Goal: Communication & Community: Answer question/provide support

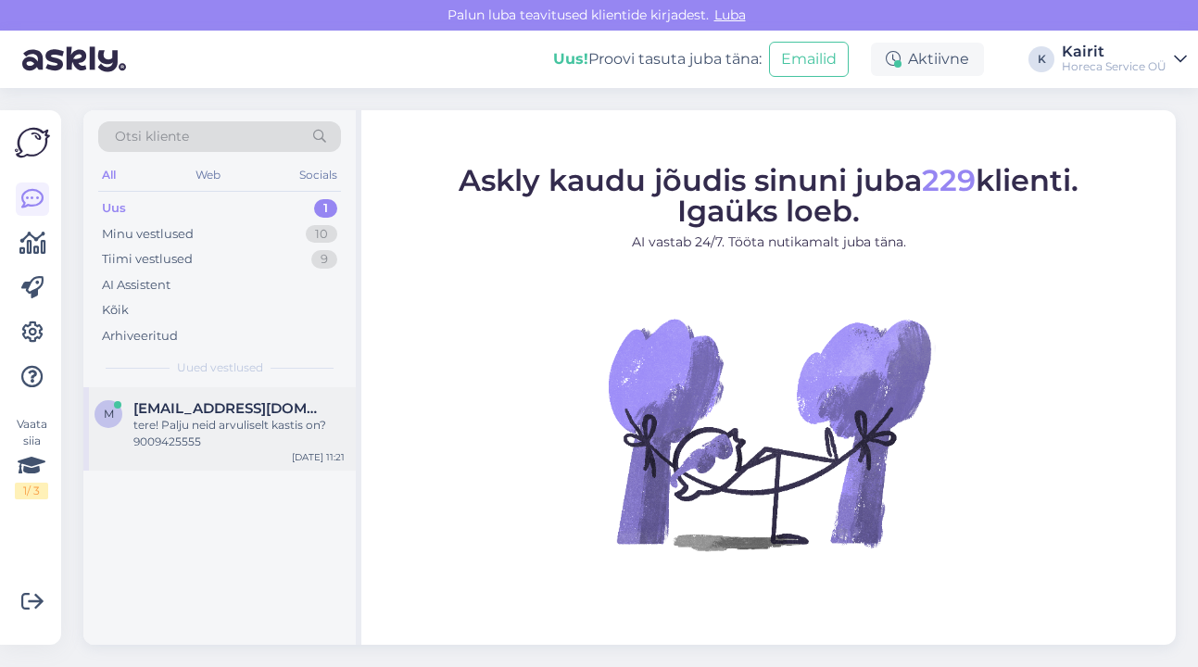
click at [160, 424] on div "tere! Palju neid arvuliselt kastis on?9009425555" at bounding box center [238, 433] width 211 height 33
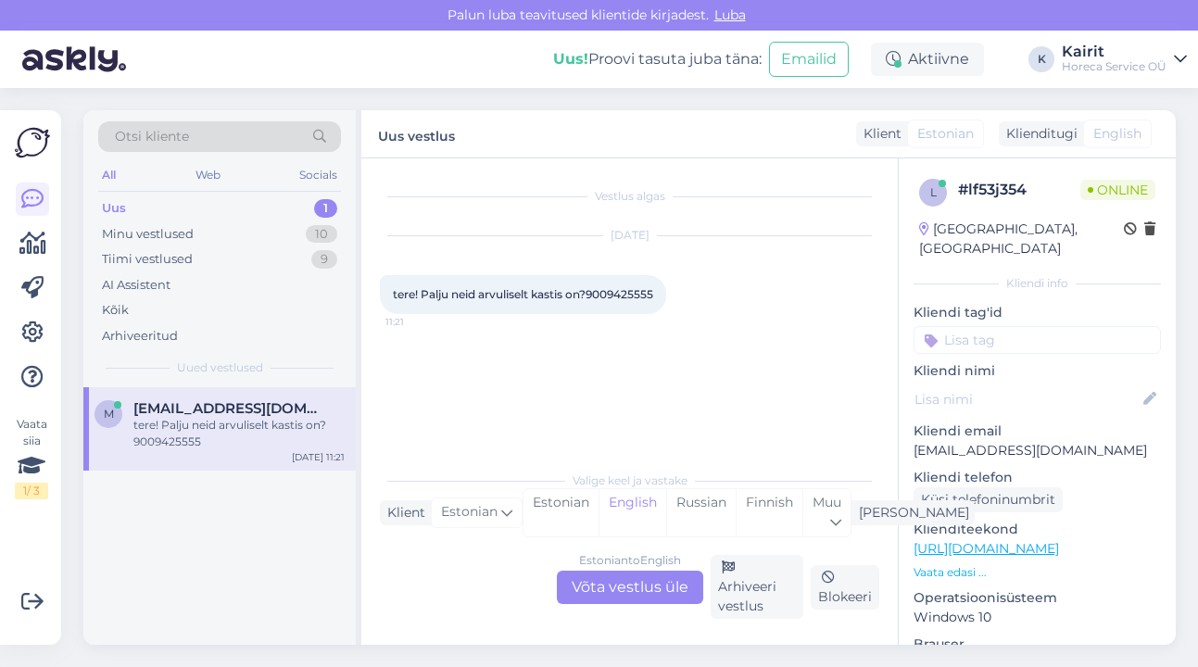
click at [627, 295] on span "tere! Palju neid arvuliselt kastis on?9009425555" at bounding box center [523, 294] width 260 height 14
copy div "9009425555 11:21"
click at [625, 592] on div "Estonian to English Võta vestlus üle" at bounding box center [630, 587] width 146 height 33
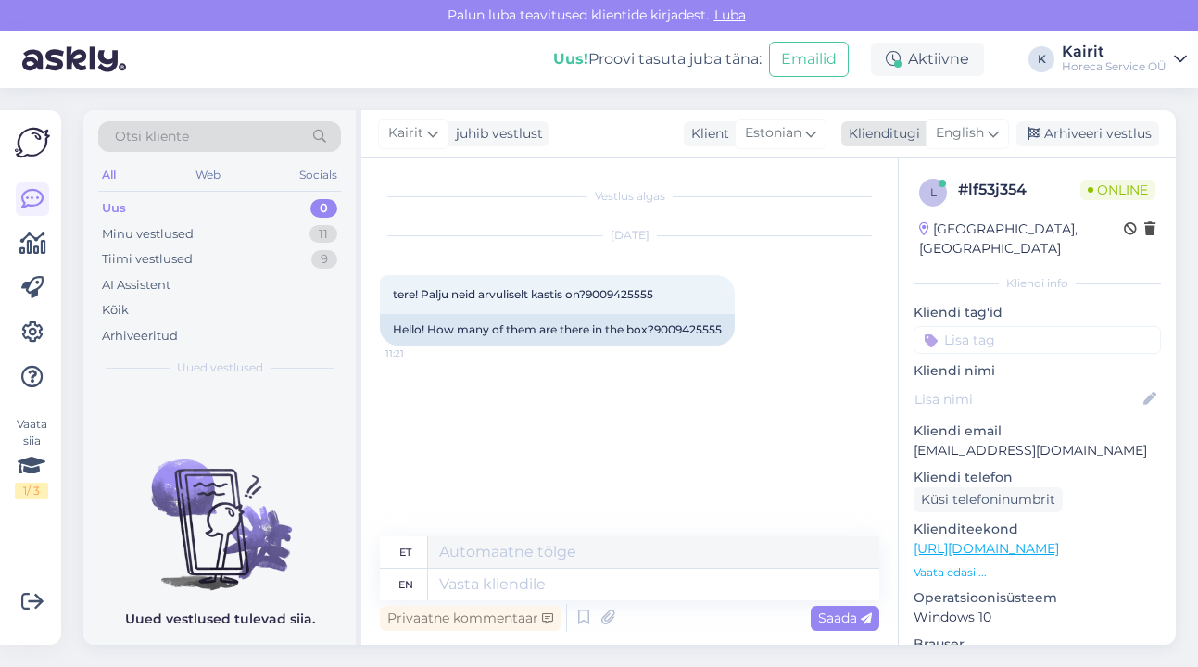
click at [988, 127] on icon at bounding box center [992, 133] width 11 height 20
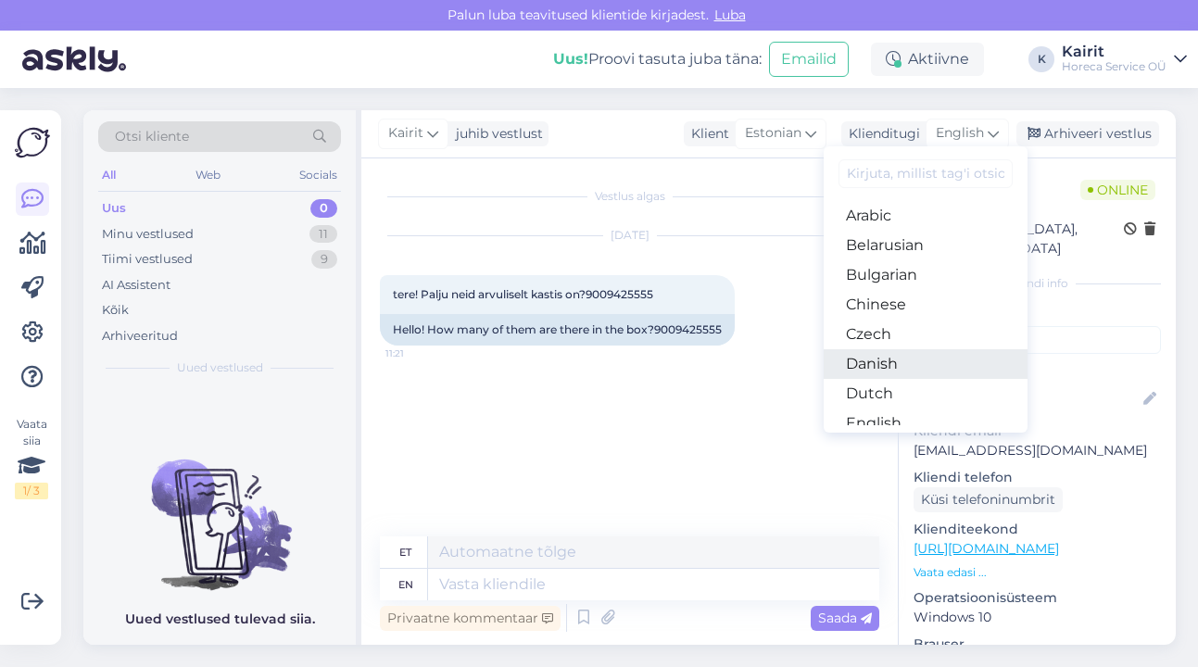
scroll to position [116, 0]
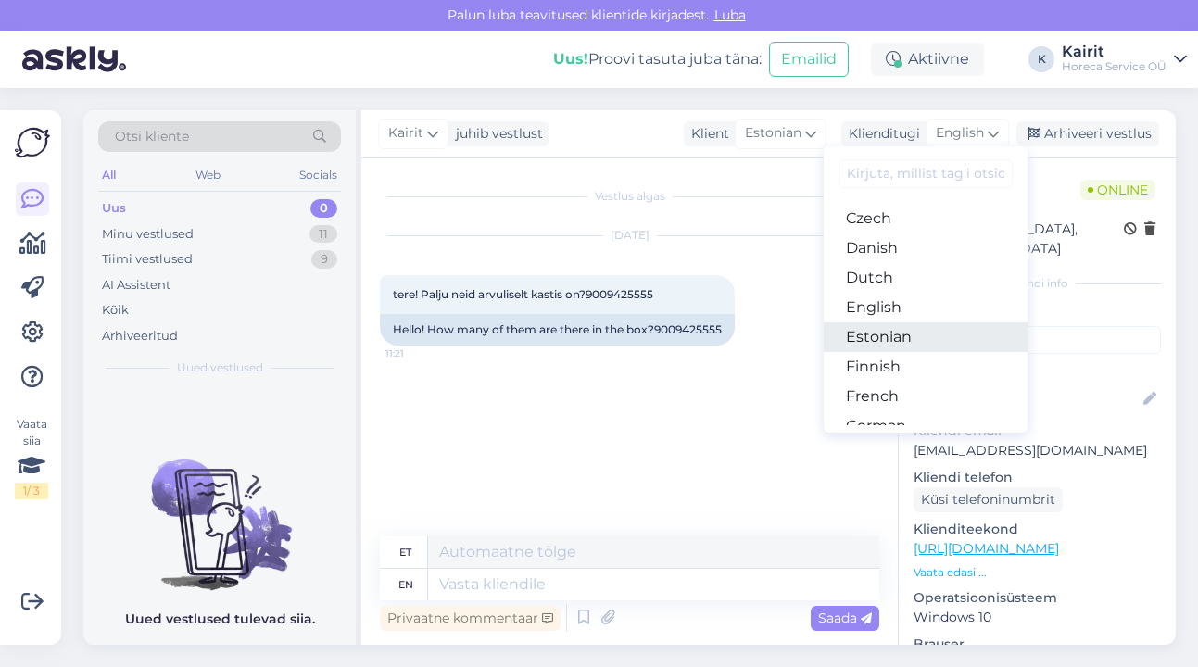
click at [930, 329] on link "Estonian" at bounding box center [925, 337] width 204 height 30
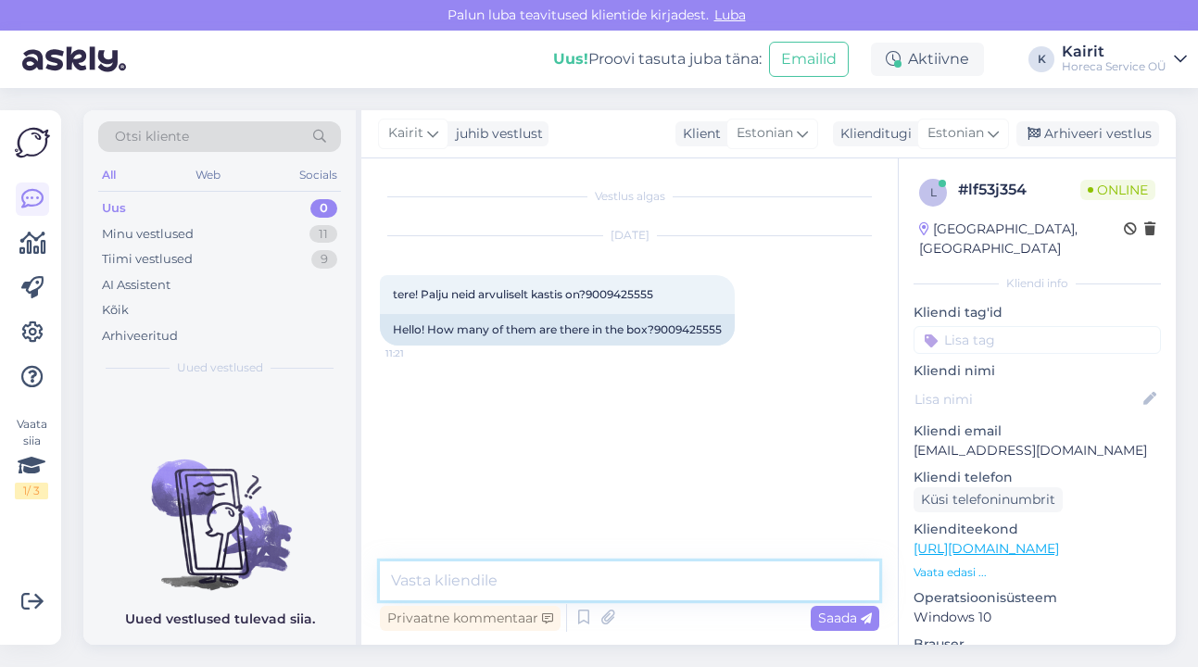
click at [592, 582] on textarea at bounding box center [629, 580] width 499 height 39
type textarea "Tere! vabandame, aga ei ole infot selle kohta."
